Goal: Task Accomplishment & Management: Manage account settings

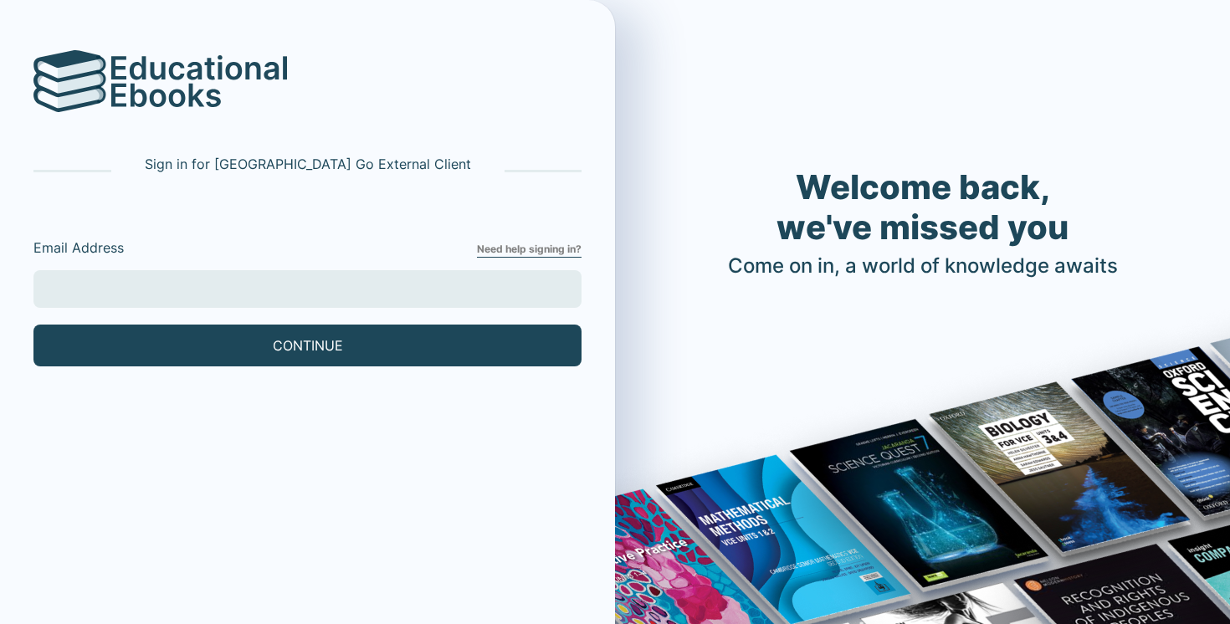
click at [305, 285] on input "Email Address" at bounding box center [307, 289] width 548 height 38
type input "[EMAIL_ADDRESS][DOMAIN_NAME]"
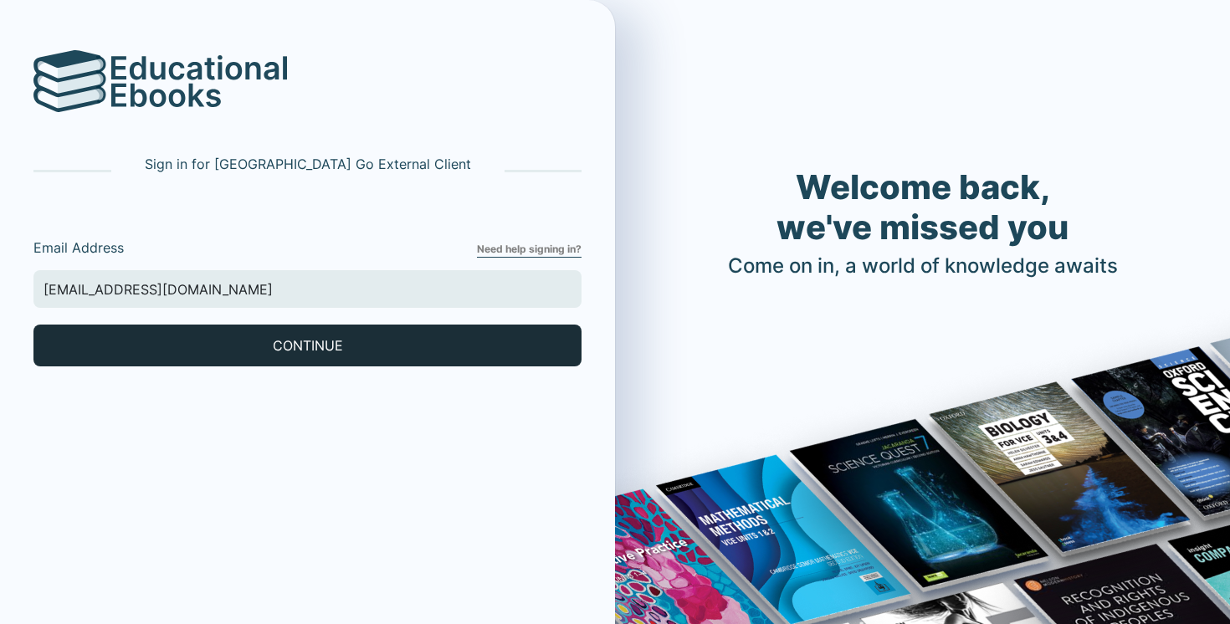
click at [213, 337] on button "CONTINUE" at bounding box center [307, 346] width 548 height 42
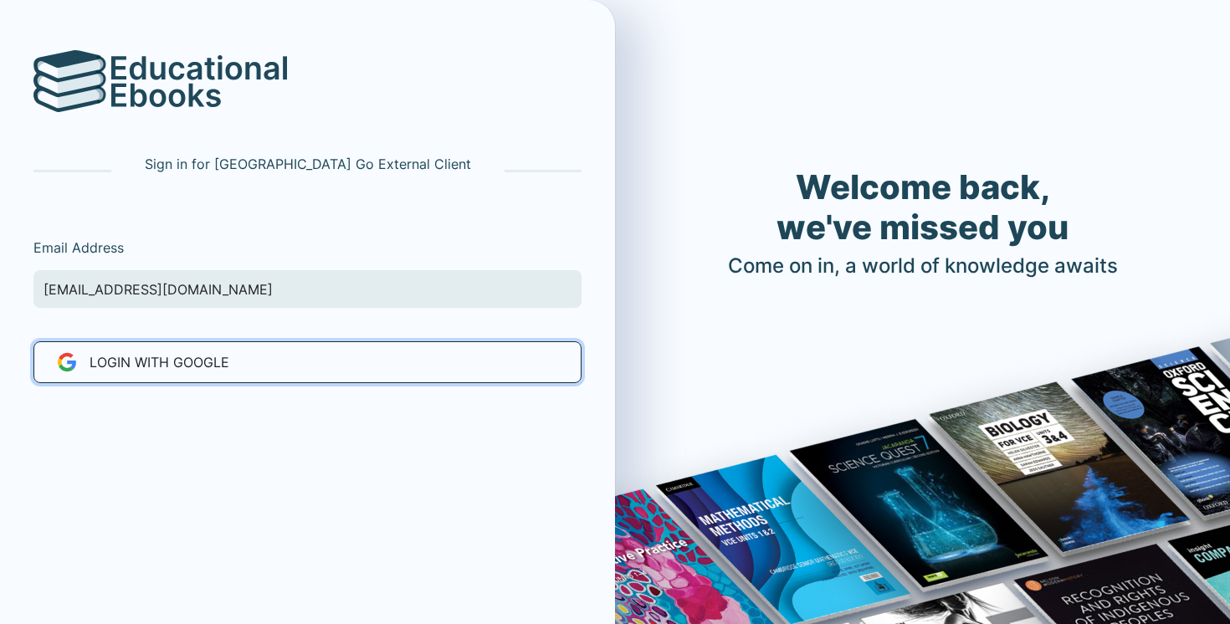
click at [203, 360] on span "LOGIN WITH Google" at bounding box center [160, 362] width 140 height 20
click at [192, 370] on span "LOGIN WITH Google" at bounding box center [160, 362] width 140 height 20
